Goal: Task Accomplishment & Management: Manage account settings

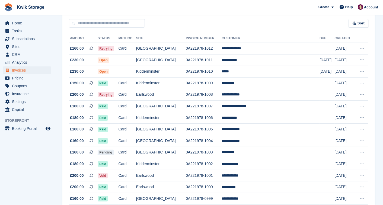
scroll to position [96, 0]
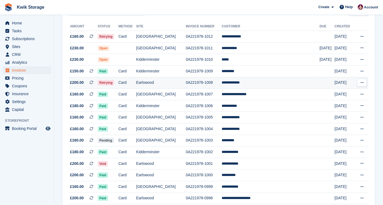
click at [114, 81] on span "Retrying" at bounding box center [106, 82] width 17 height 5
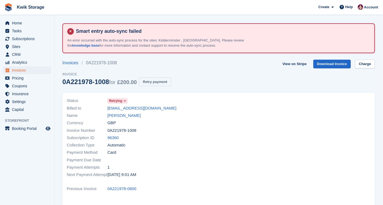
click at [158, 81] on button "Retry payment" at bounding box center [155, 82] width 32 height 9
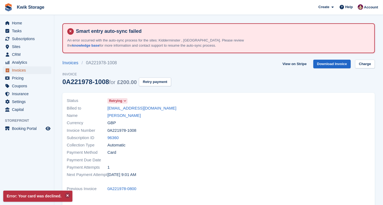
click at [16, 69] on span "Invoices" at bounding box center [28, 71] width 33 height 8
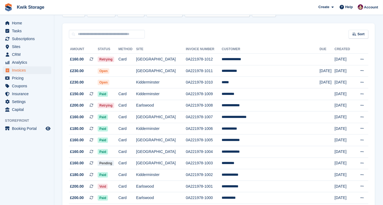
scroll to position [72, 0]
